Goal: Task Accomplishment & Management: Manage account settings

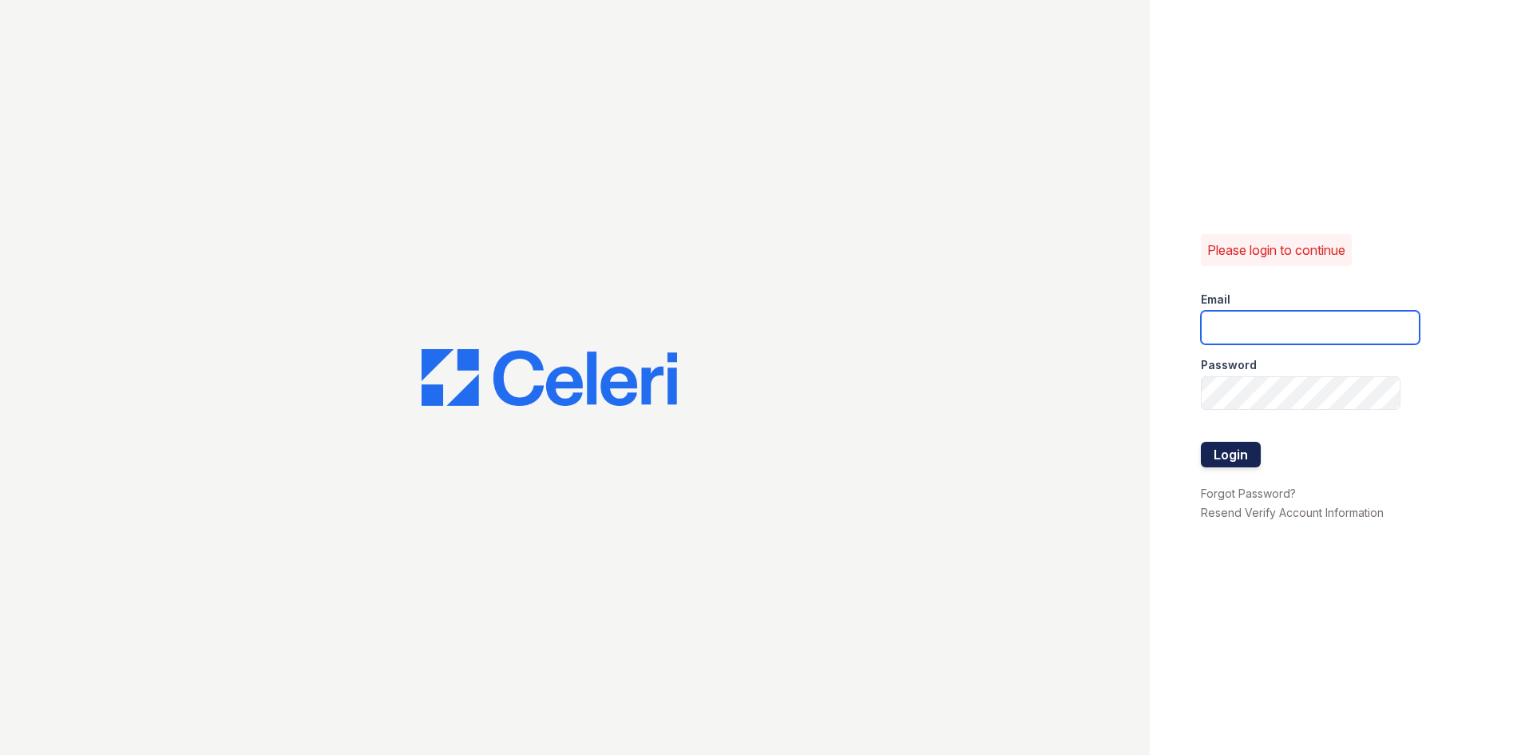
type input "[DOMAIN_NAME][EMAIL_ADDRESS][DOMAIN_NAME]"
click at [1224, 452] on button "Login" at bounding box center [1231, 455] width 60 height 26
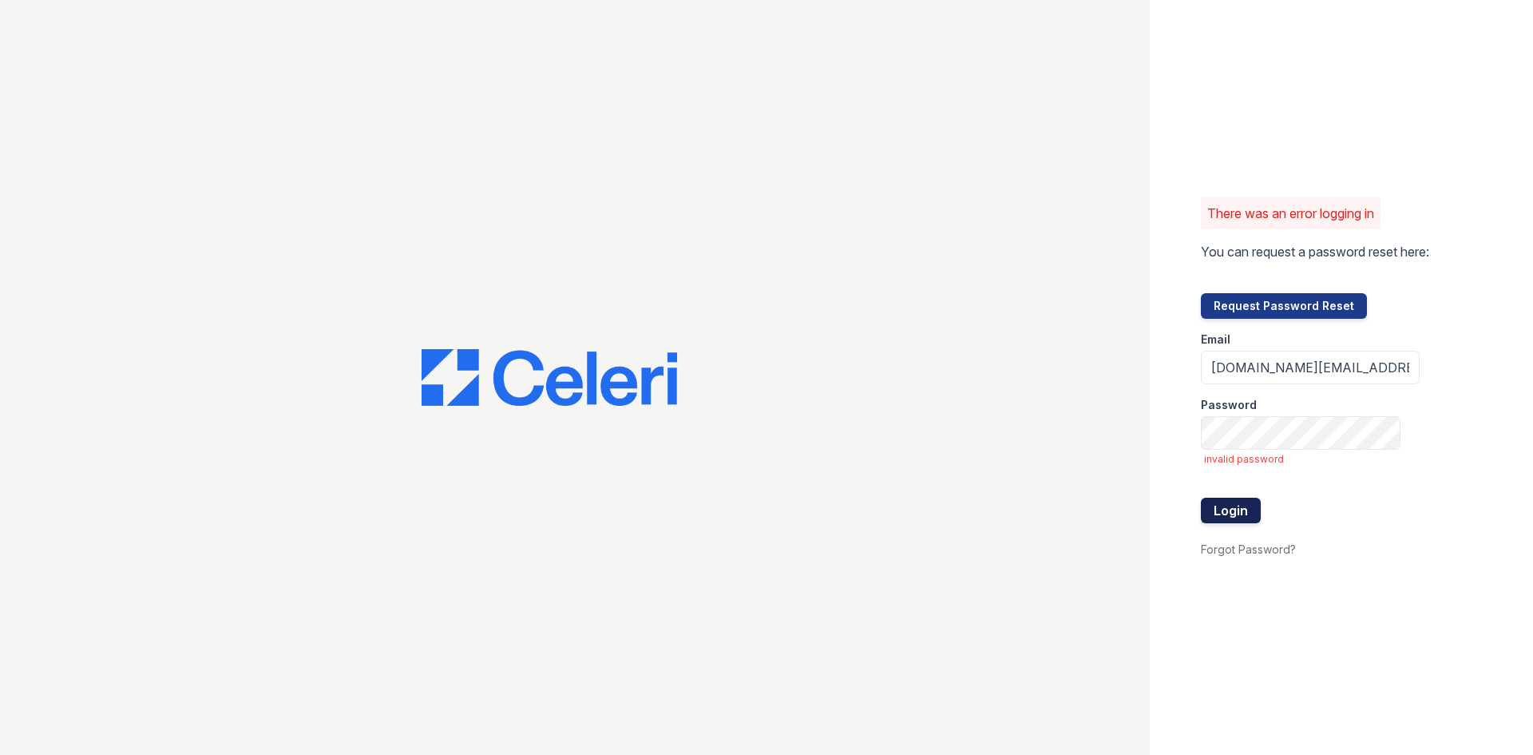
click at [1224, 510] on button "Login" at bounding box center [1231, 511] width 60 height 26
click at [1245, 506] on button "Login" at bounding box center [1231, 511] width 60 height 26
click at [1235, 504] on button "Login" at bounding box center [1231, 511] width 60 height 26
click at [1251, 505] on button "Login" at bounding box center [1231, 511] width 60 height 26
